Goal: Find contact information: Find contact information

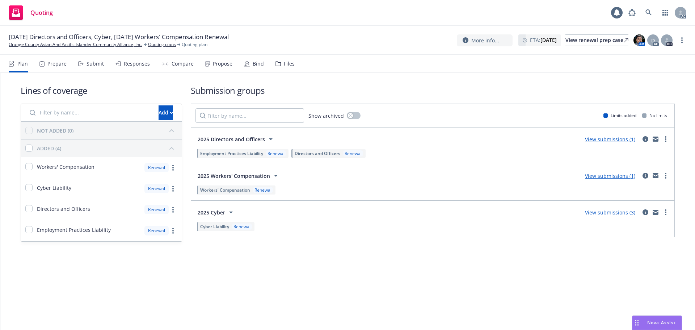
click at [94, 70] on div "Submit" at bounding box center [91, 63] width 26 height 17
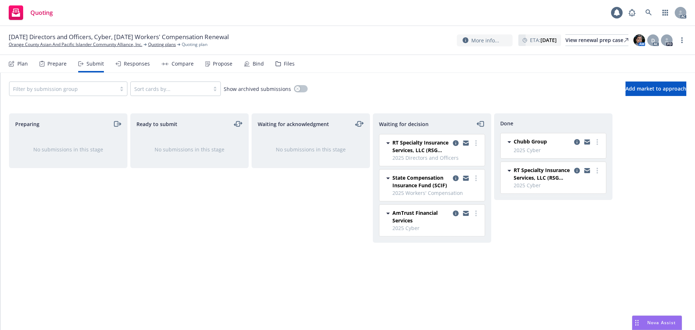
click at [135, 67] on div "Responses" at bounding box center [137, 64] width 26 height 6
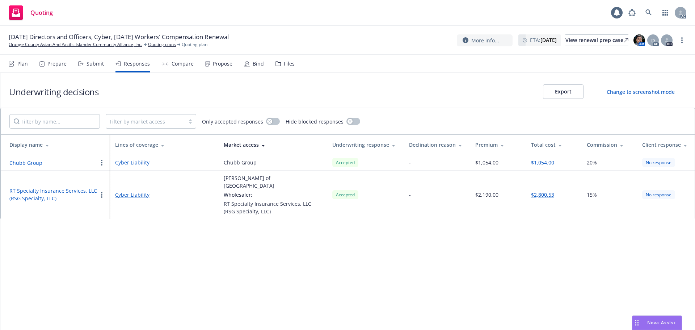
click at [222, 66] on div "Propose" at bounding box center [223, 64] width 20 height 6
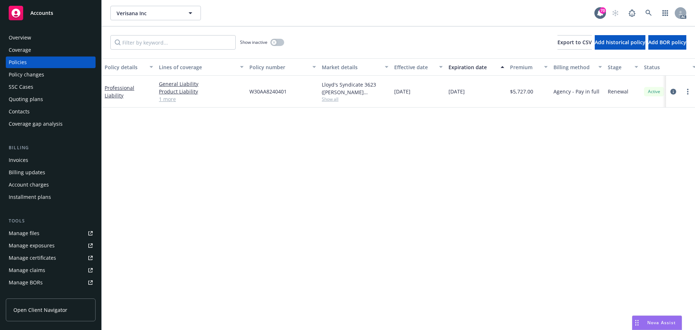
click at [34, 40] on div "Overview" at bounding box center [51, 38] width 84 height 12
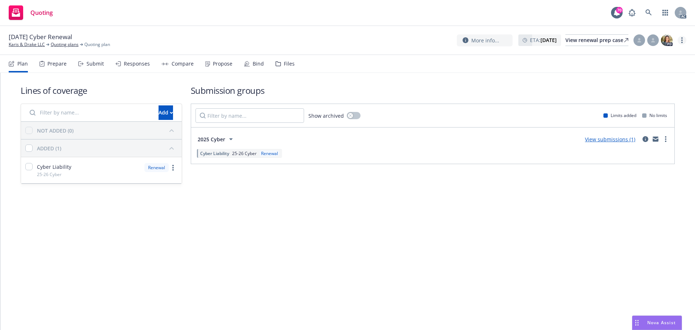
click at [681, 38] on link "more" at bounding box center [682, 40] width 9 height 9
drag, startPoint x: 656, startPoint y: 55, endPoint x: 650, endPoint y: 56, distance: 6.2
click at [655, 56] on link "Copy logging email" at bounding box center [645, 55] width 81 height 14
click at [88, 64] on div "Submit" at bounding box center [95, 64] width 17 height 6
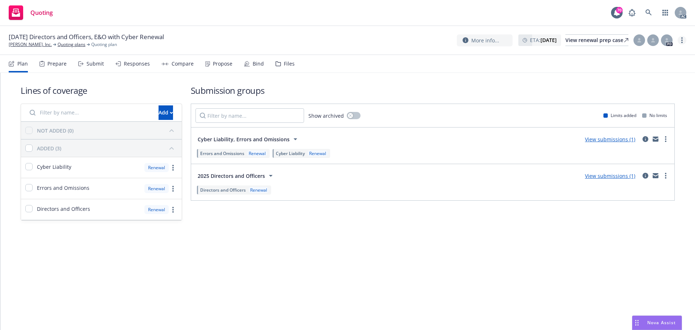
click at [680, 38] on link "more" at bounding box center [682, 40] width 9 height 9
click at [667, 51] on link "Copy logging email" at bounding box center [645, 55] width 81 height 14
click at [97, 67] on div "Submit" at bounding box center [95, 64] width 17 height 6
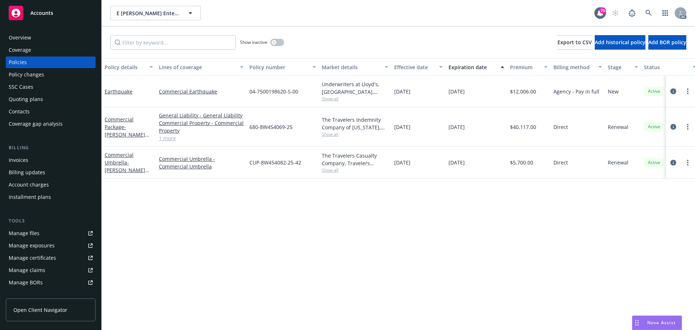
click at [672, 91] on icon "circleInformation" at bounding box center [673, 91] width 6 height 6
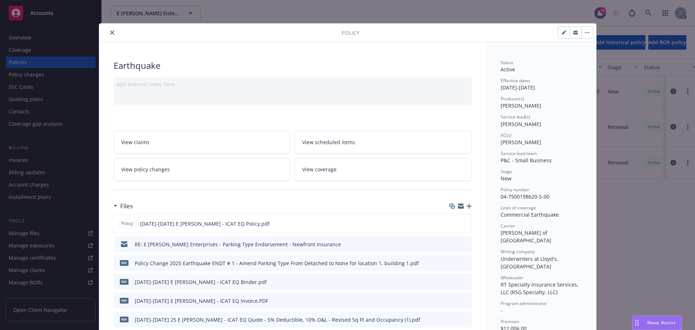
drag, startPoint x: 503, startPoint y: 146, endPoint x: 540, endPoint y: 147, distance: 37.0
click at [540, 147] on div "Status Active Effective dates [DATE] - [DATE] Producer(s) [PERSON_NAME] Service…" at bounding box center [541, 240] width 81 height 363
copy span "[PERSON_NAME]"
